Goal: Task Accomplishment & Management: Use online tool/utility

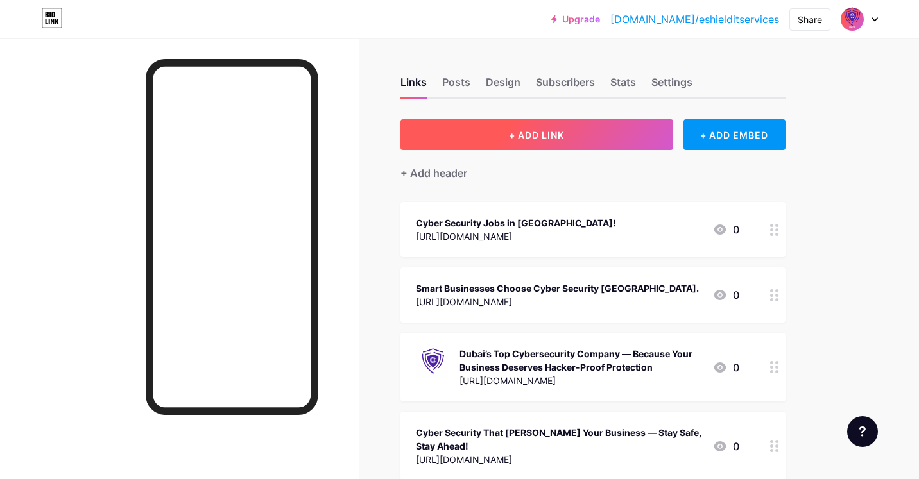
click at [478, 137] on button "+ ADD LINK" at bounding box center [536, 134] width 273 height 31
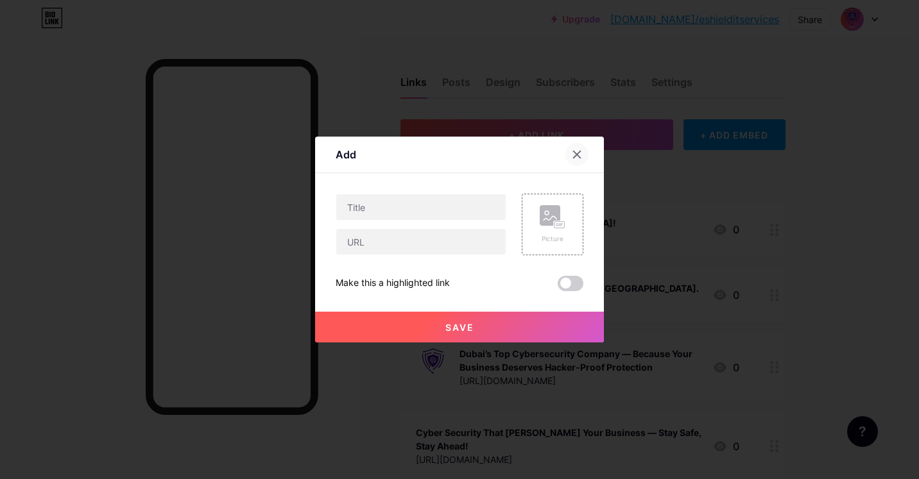
click at [577, 155] on icon at bounding box center [577, 154] width 7 height 7
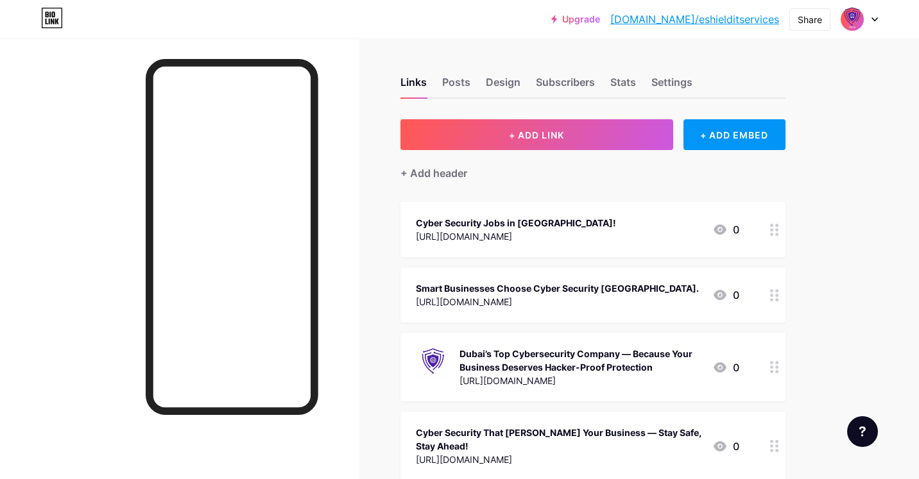
click at [876, 18] on icon at bounding box center [875, 19] width 6 height 4
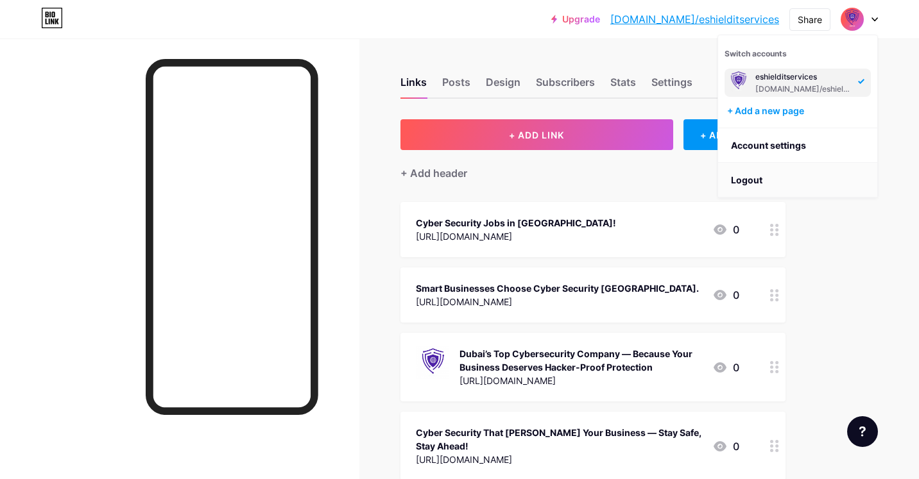
click at [802, 176] on li "Logout" at bounding box center [797, 180] width 159 height 35
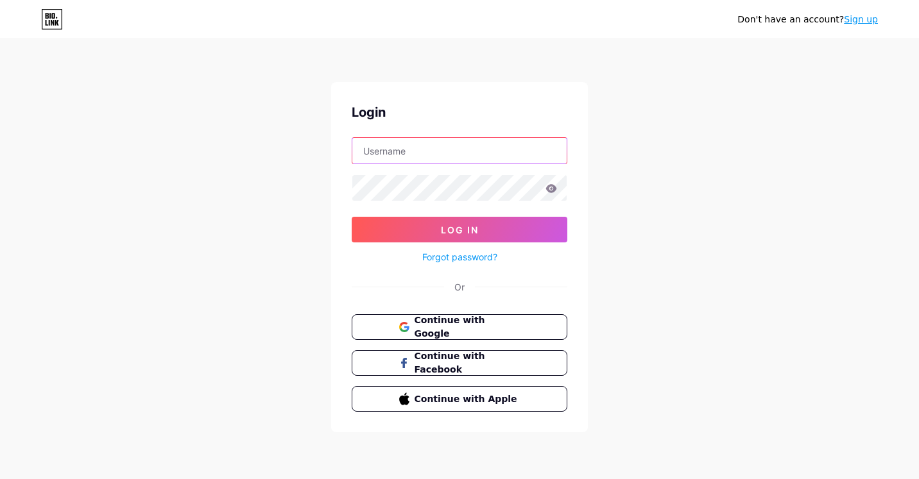
type input "[EMAIL_ADDRESS][DOMAIN_NAME]"
click at [544, 159] on input "[EMAIL_ADDRESS][DOMAIN_NAME]" at bounding box center [459, 151] width 214 height 26
click at [479, 335] on button "Continue with Google" at bounding box center [459, 327] width 219 height 26
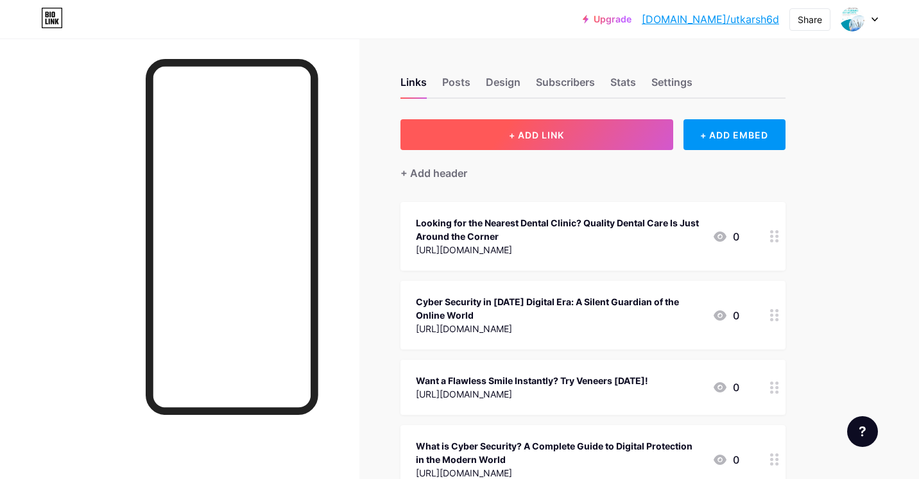
click at [486, 125] on button "+ ADD LINK" at bounding box center [536, 134] width 273 height 31
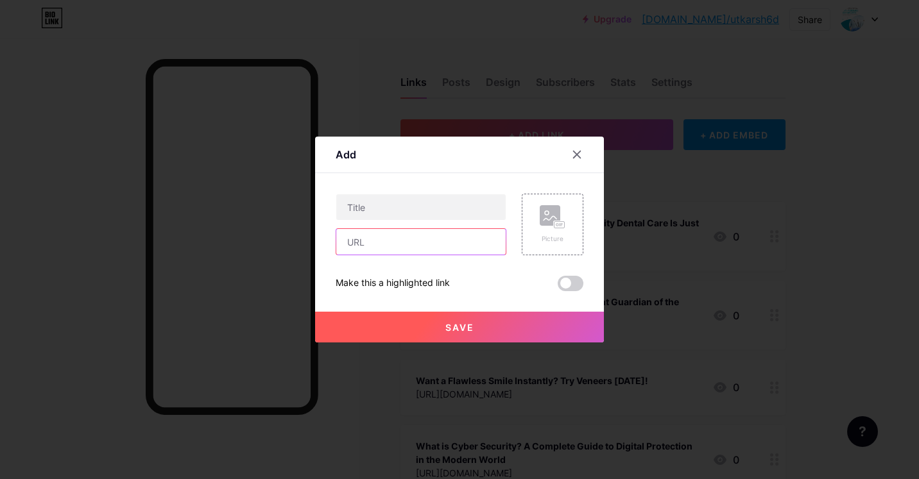
click at [397, 241] on input "text" at bounding box center [420, 242] width 169 height 26
paste input "https://topsmiledentalclinic.com/teeth-whitening-in-dubai-price/"
type input "https://topsmiledentalclinic.com/teeth-whitening-in-dubai-price/"
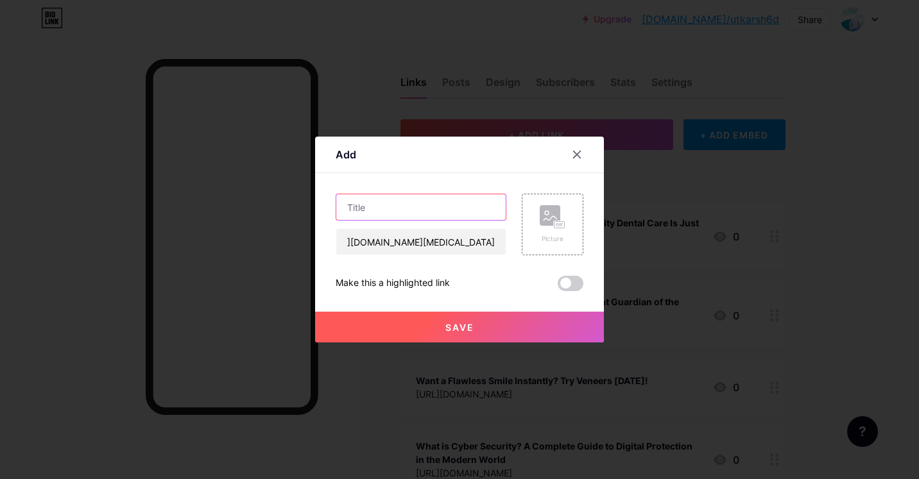
click at [411, 207] on input "text" at bounding box center [420, 207] width 169 height 26
paste input "Brighten Your Smile with Professional Teeth Whitening in Dubai"
type input "Brighten Your Smile with Professional Teeth Whitening in Dubai"
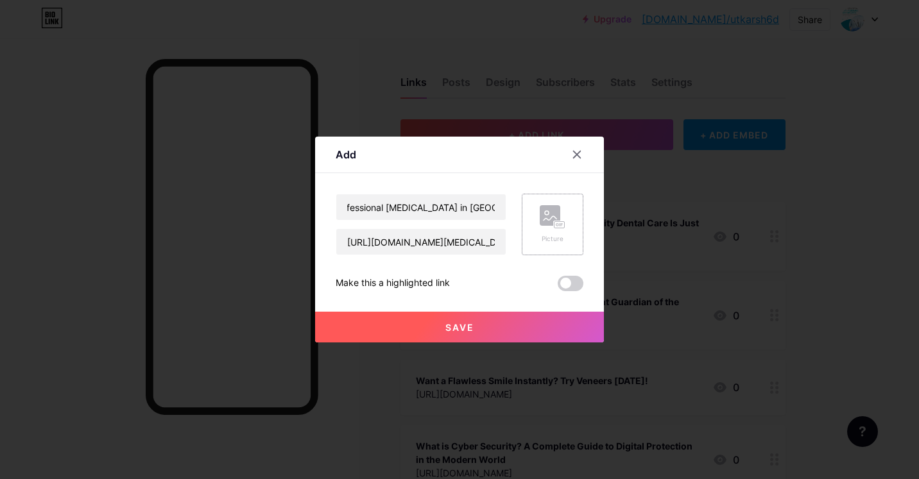
scroll to position [0, 0]
click at [569, 225] on div "Picture" at bounding box center [553, 225] width 62 height 62
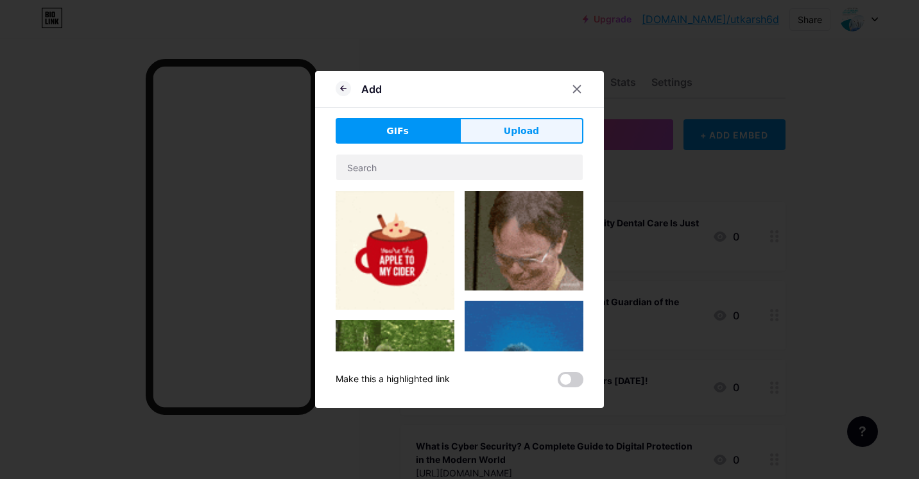
click at [488, 124] on button "Upload" at bounding box center [522, 131] width 124 height 26
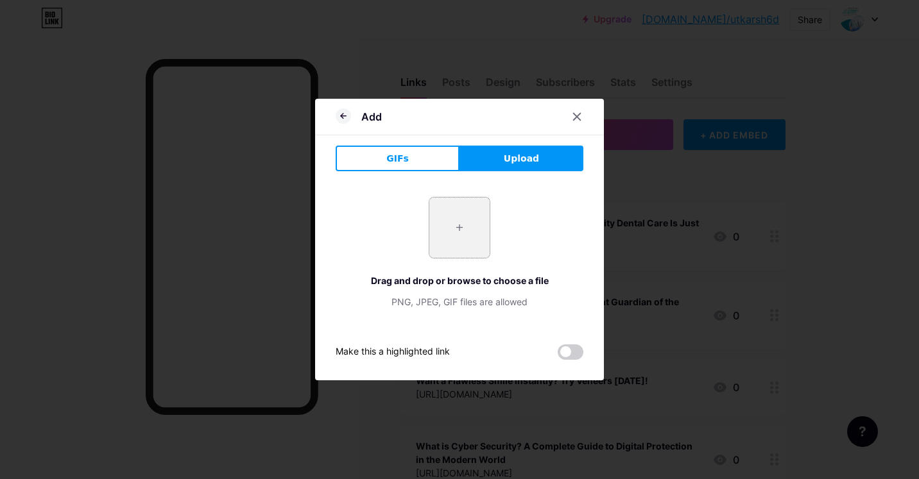
click at [445, 218] on input "file" at bounding box center [459, 228] width 60 height 60
type input "C:\fakepath\2.jpeg"
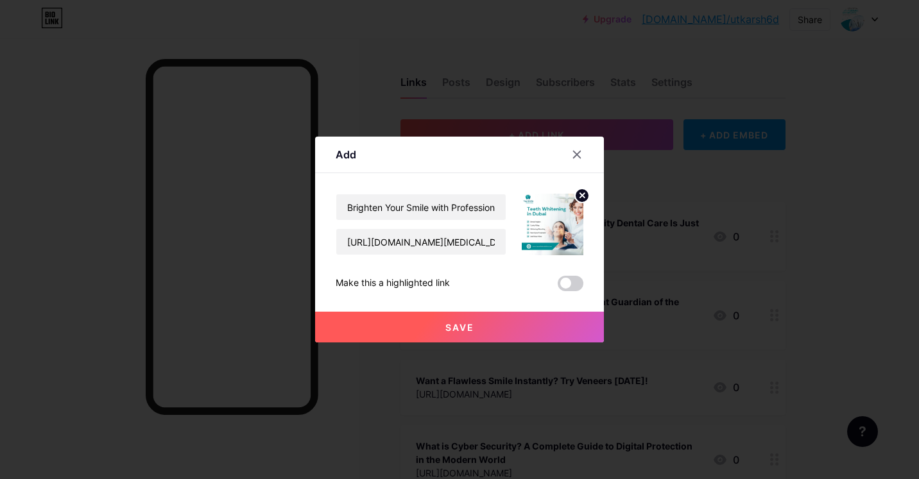
click at [467, 334] on button "Save" at bounding box center [459, 327] width 289 height 31
